Goal: Browse casually

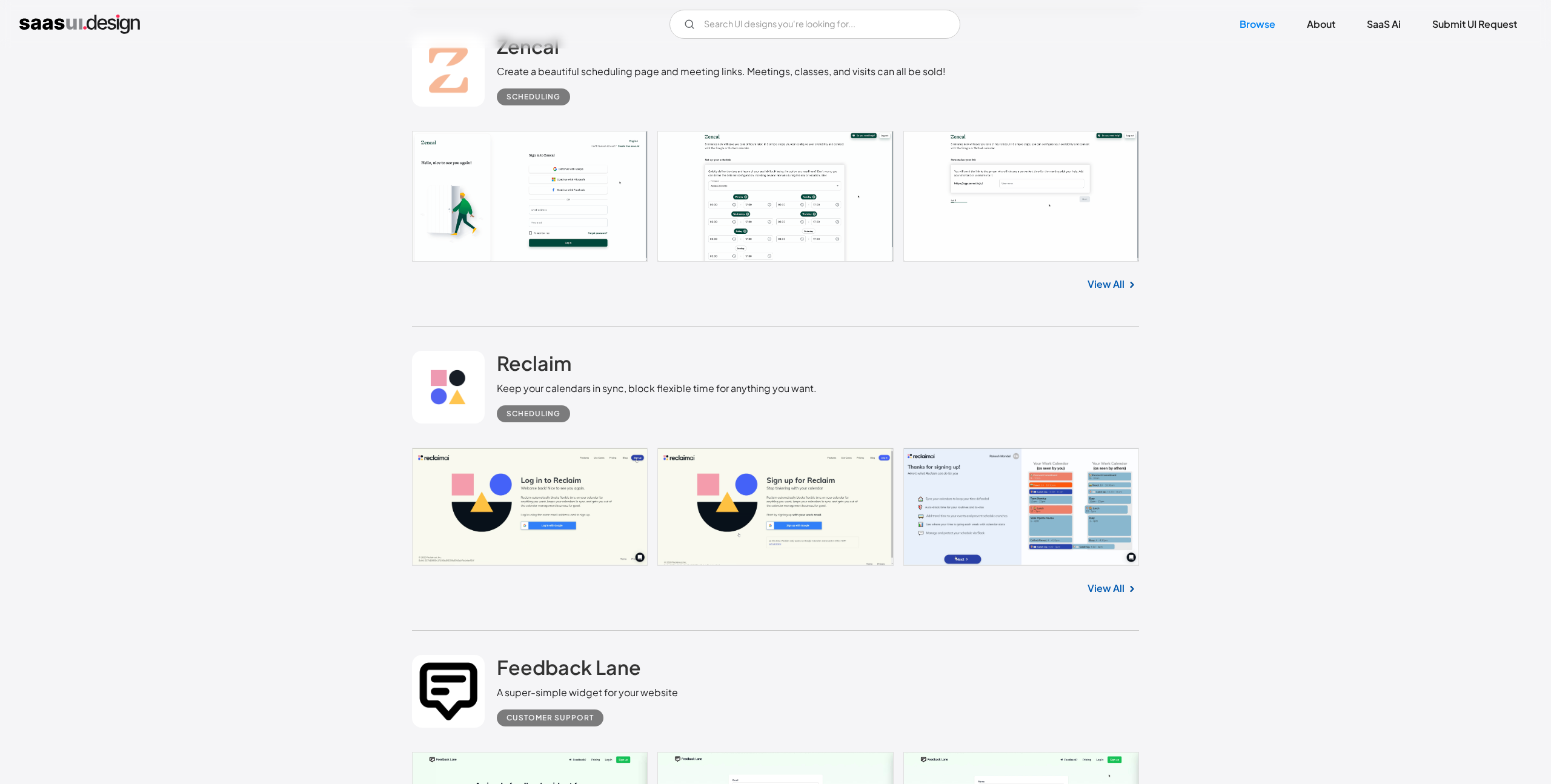
scroll to position [7516, 0]
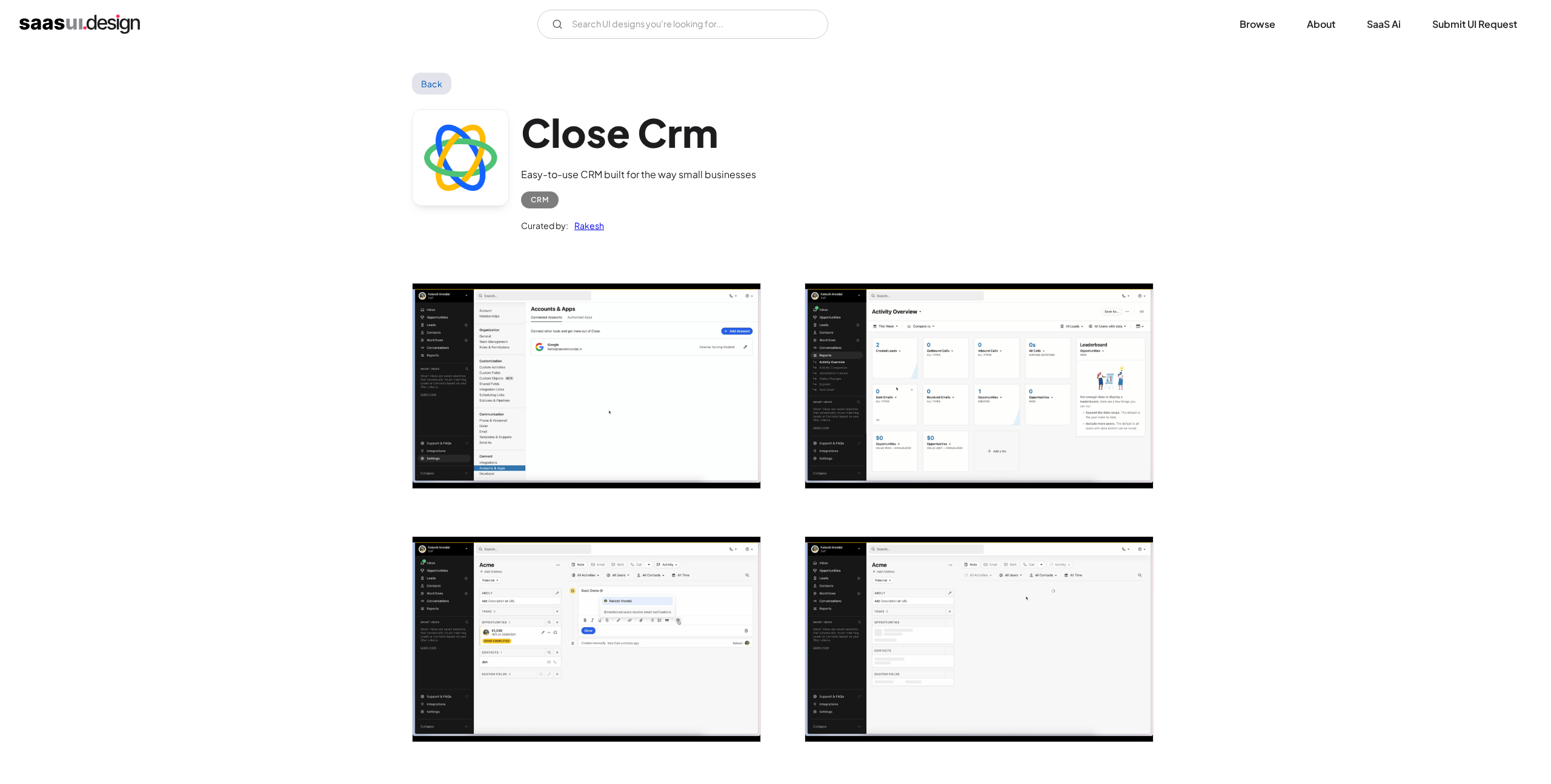
click at [571, 429] on img "open lightbox" at bounding box center [586, 385] width 348 height 204
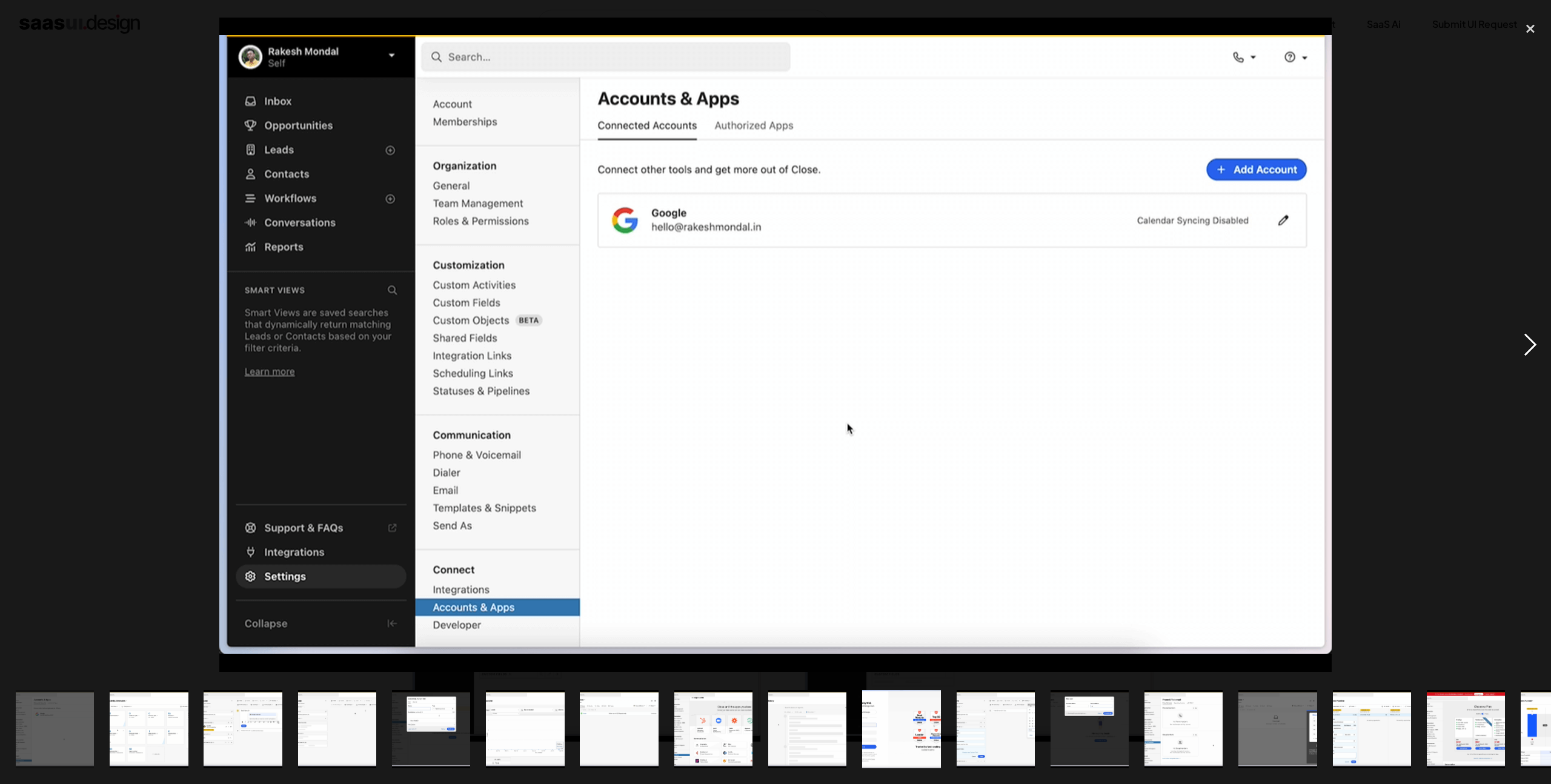
click at [1532, 344] on div "next image" at bounding box center [1531, 344] width 41 height 658
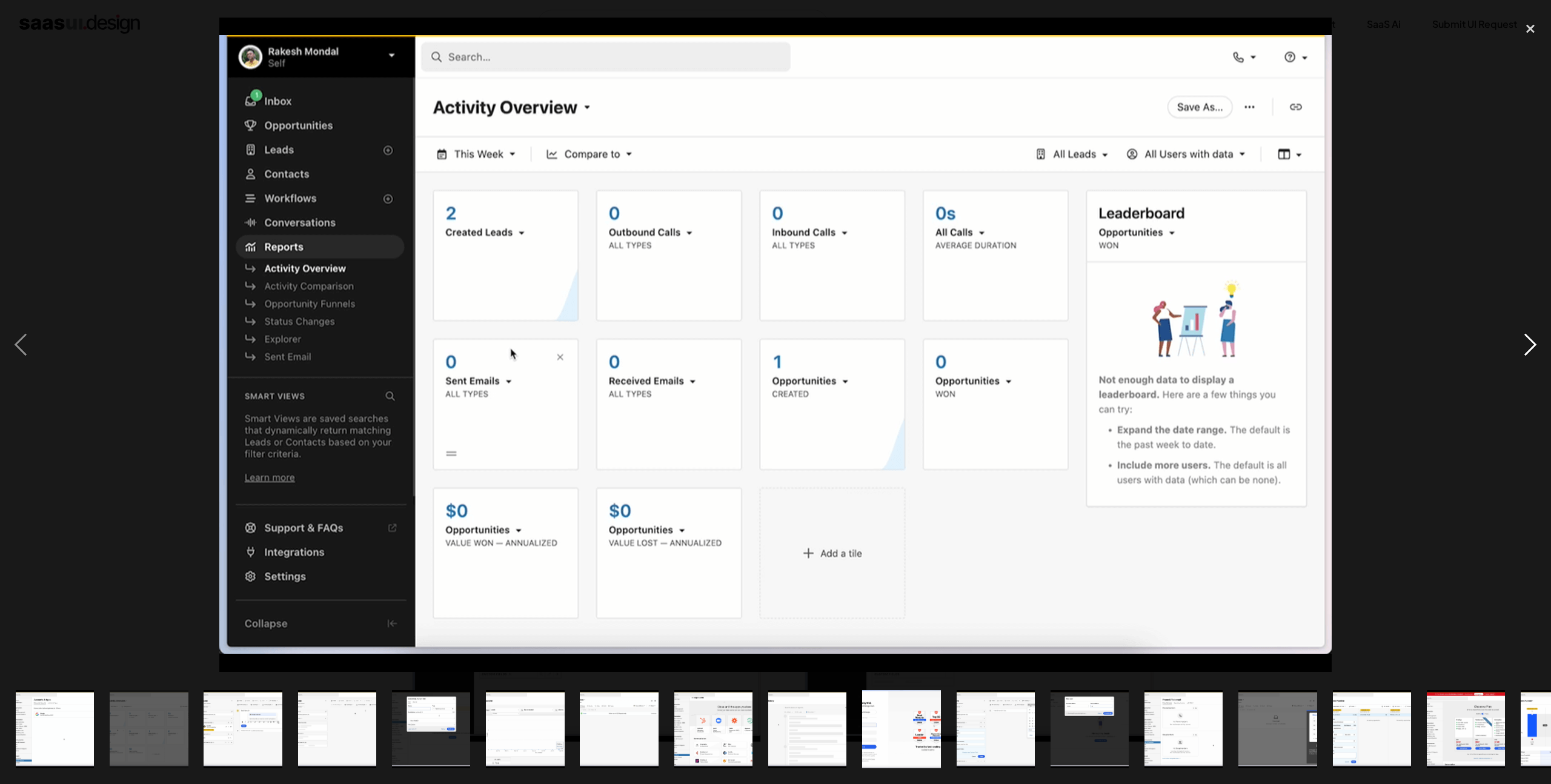
click at [1532, 344] on div "next image" at bounding box center [1531, 344] width 41 height 658
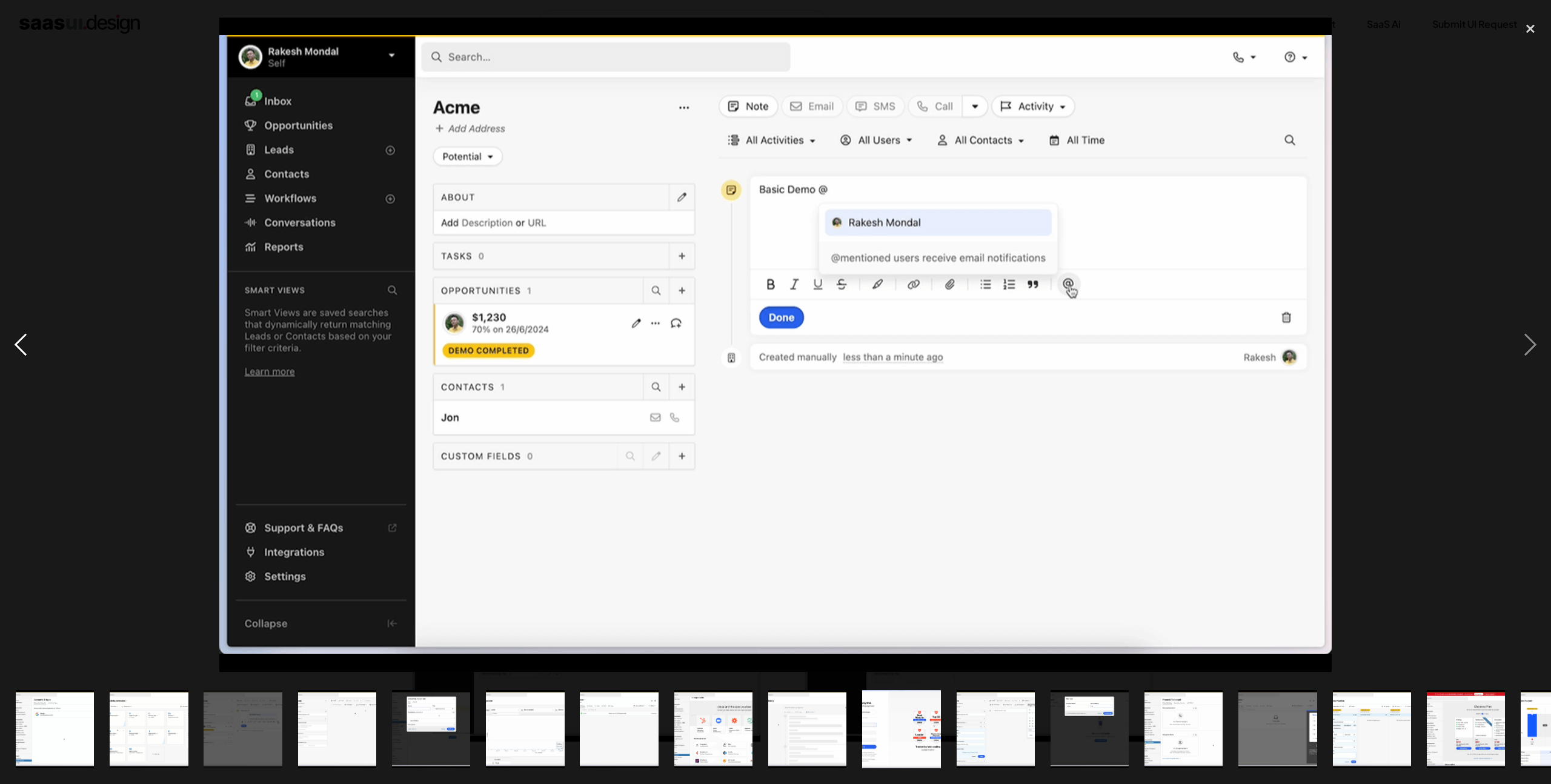
click at [20, 341] on div "previous image" at bounding box center [20, 344] width 41 height 658
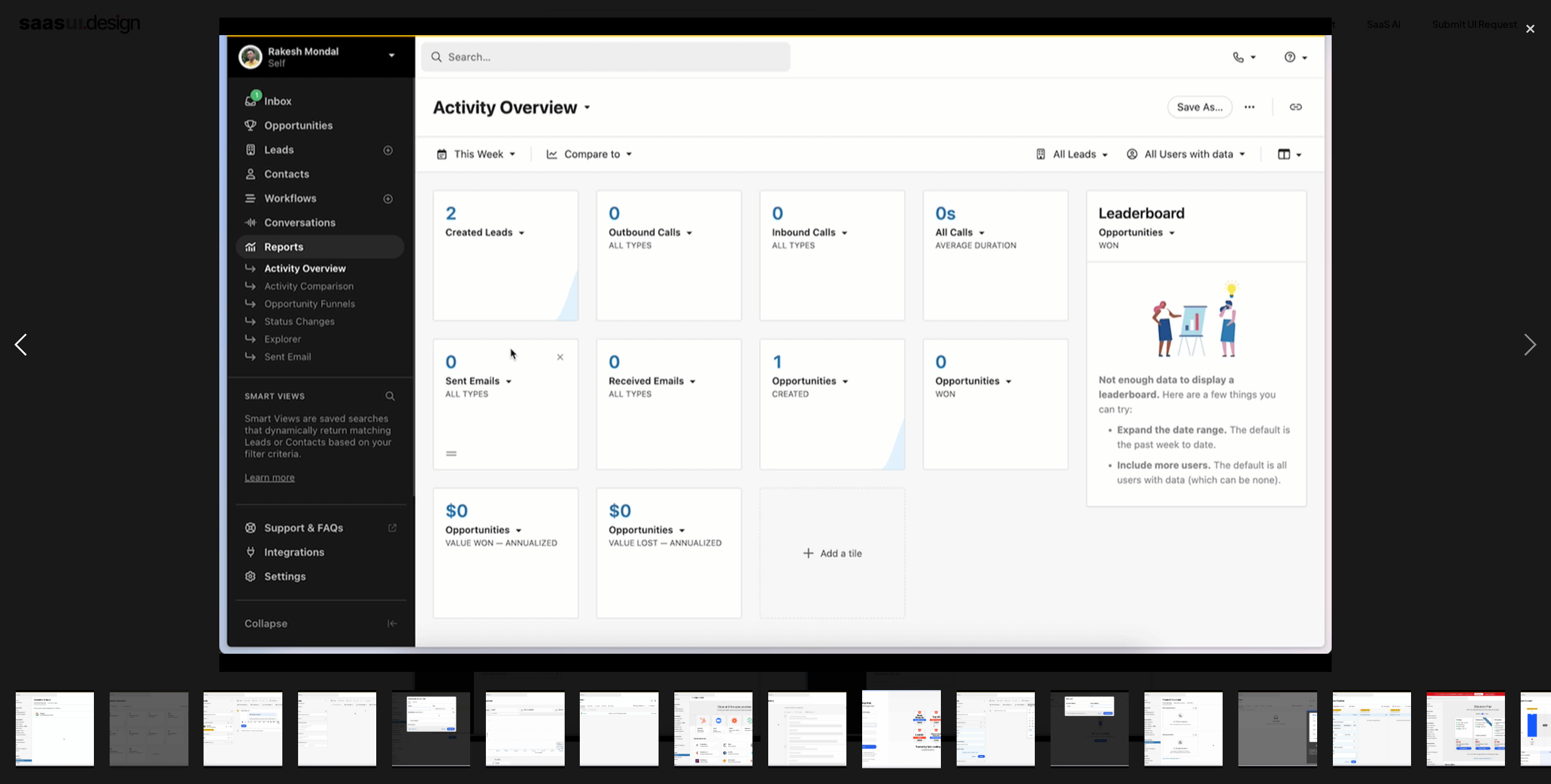
click at [20, 341] on div "previous image" at bounding box center [20, 344] width 41 height 658
